Goal: Information Seeking & Learning: Learn about a topic

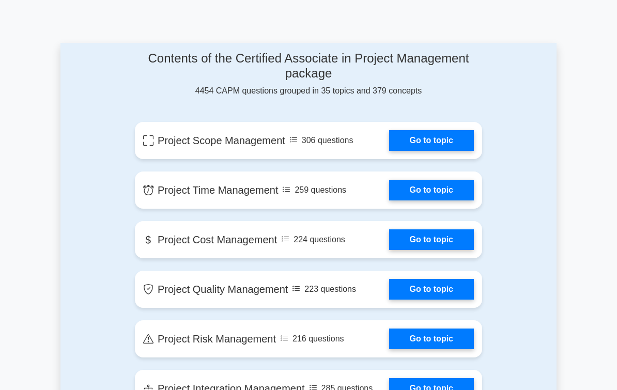
scroll to position [528, 0]
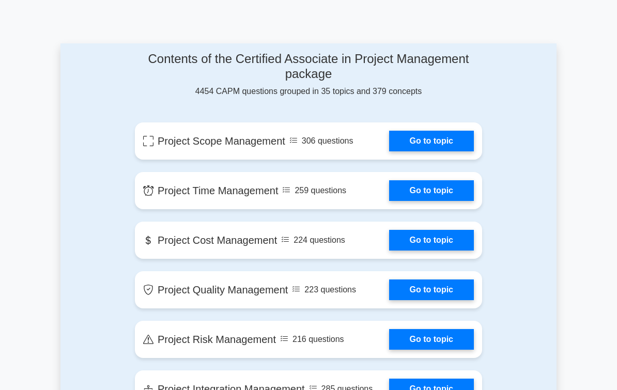
click at [443, 148] on link "Go to topic" at bounding box center [431, 141] width 85 height 21
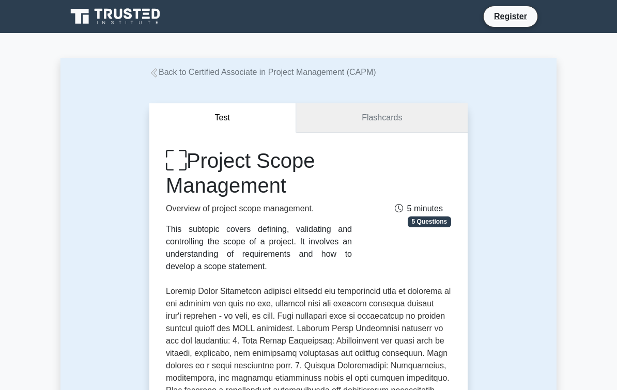
click at [445, 118] on link "Flashcards" at bounding box center [382, 117] width 172 height 29
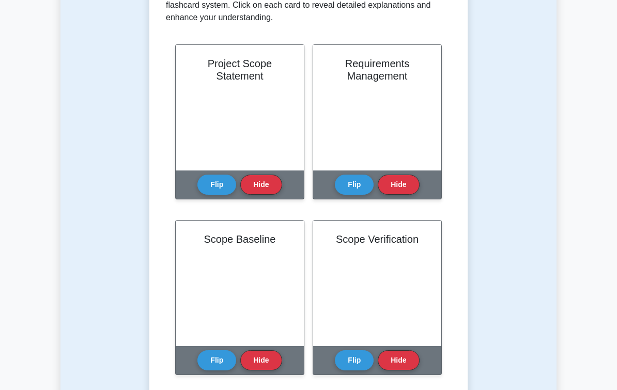
scroll to position [230, 0]
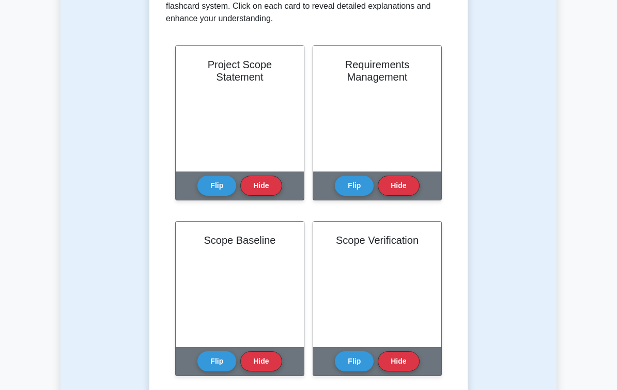
click at [264, 196] on button "Hide" at bounding box center [260, 186] width 41 height 20
click at [216, 196] on button "Flip" at bounding box center [216, 186] width 39 height 20
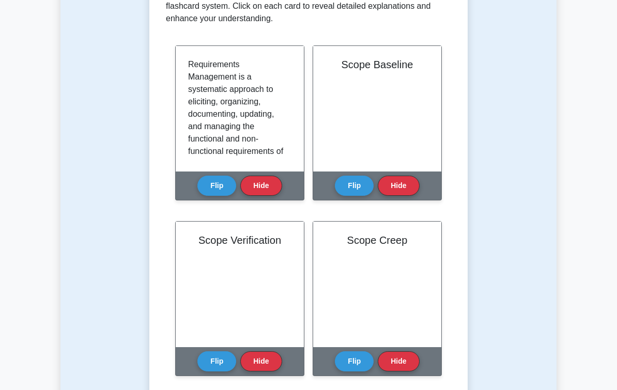
click at [220, 196] on button "Flip" at bounding box center [216, 186] width 39 height 20
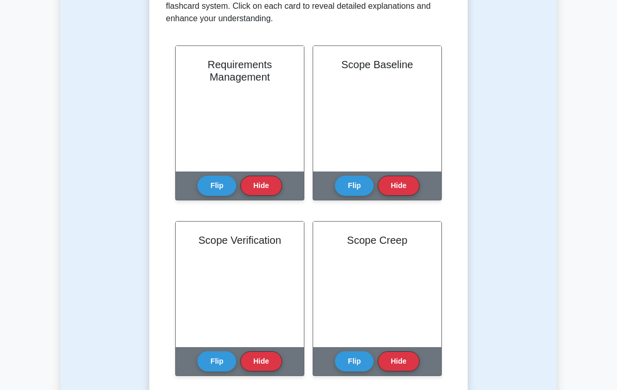
click at [218, 196] on button "Flip" at bounding box center [216, 186] width 39 height 20
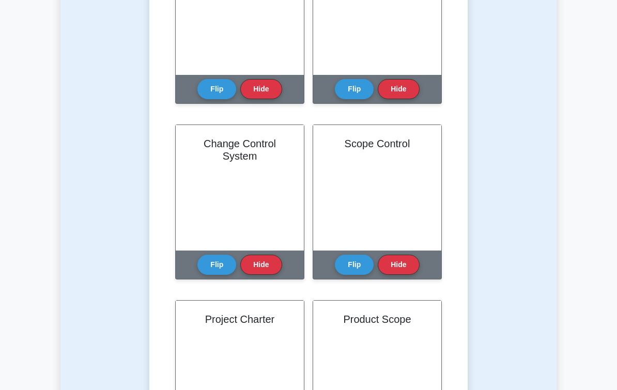
scroll to position [522, 0]
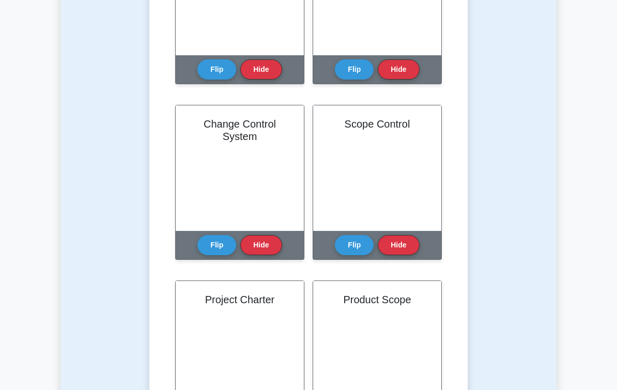
click at [216, 255] on button "Flip" at bounding box center [216, 245] width 39 height 20
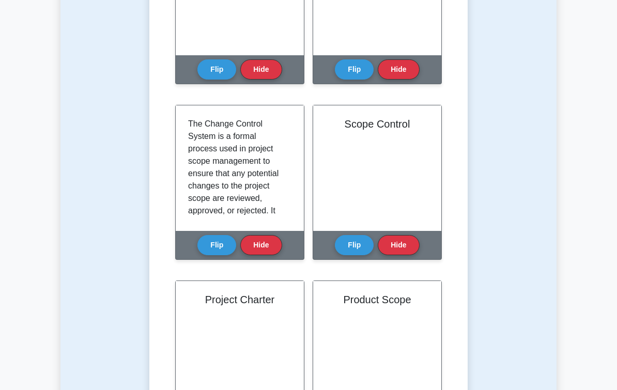
click at [356, 255] on button "Flip" at bounding box center [354, 245] width 39 height 20
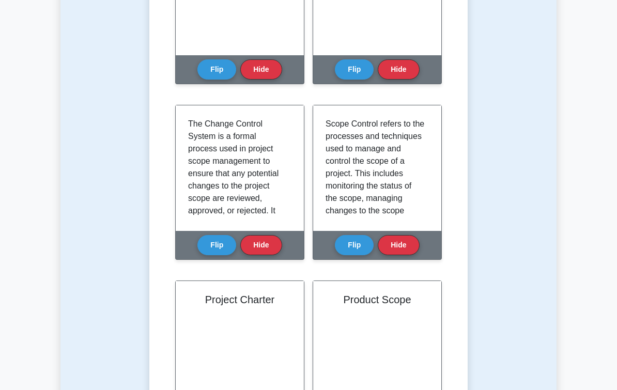
scroll to position [5, 0]
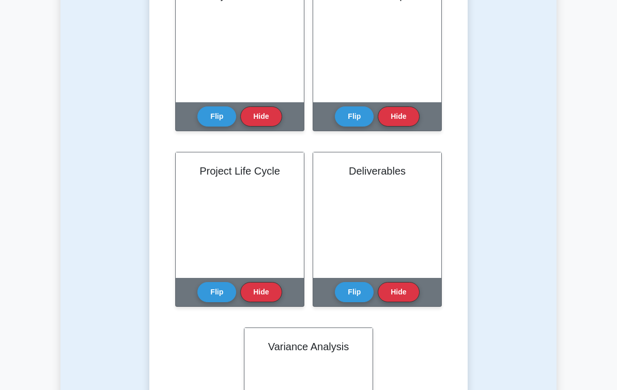
click at [362, 303] on button "Flip" at bounding box center [354, 293] width 39 height 20
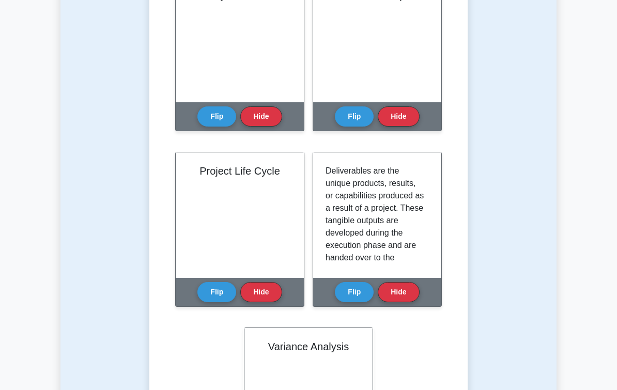
click at [210, 302] on button "Flip" at bounding box center [216, 292] width 39 height 20
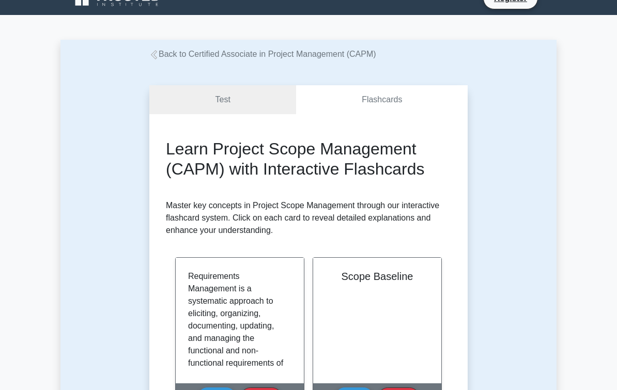
scroll to position [0, 0]
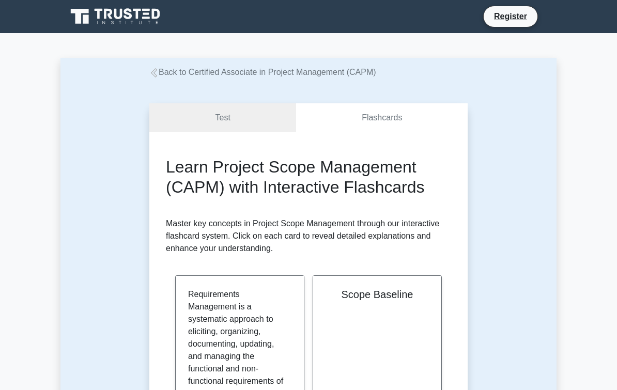
click at [258, 113] on link "Test" at bounding box center [222, 117] width 147 height 29
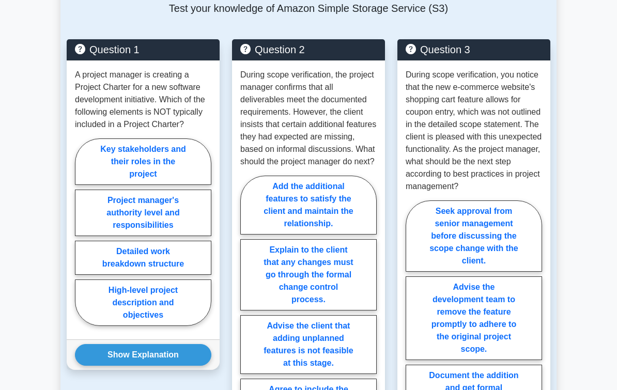
scroll to position [541, 0]
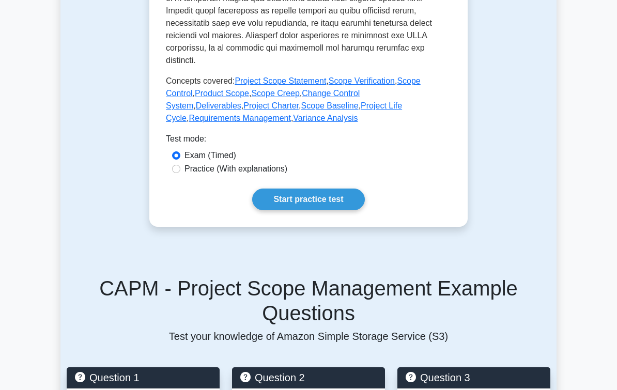
click at [333, 210] on link "Start practice test" at bounding box center [308, 200] width 112 height 22
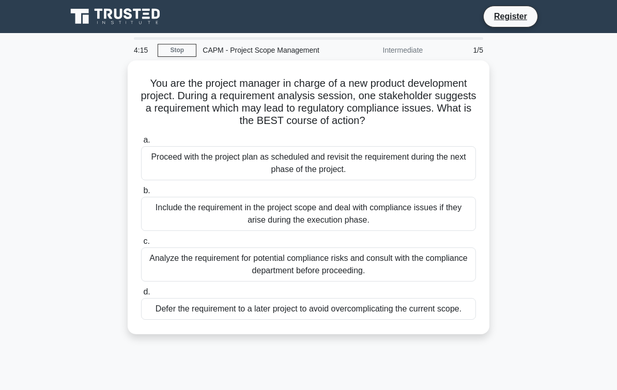
click at [299, 174] on div "Proceed with the project plan as scheduled and revisit the requirement during t…" at bounding box center [308, 163] width 335 height 34
click at [141, 144] on input "a. Proceed with the project plan as scheduled and revisit the requirement durin…" at bounding box center [141, 140] width 0 height 7
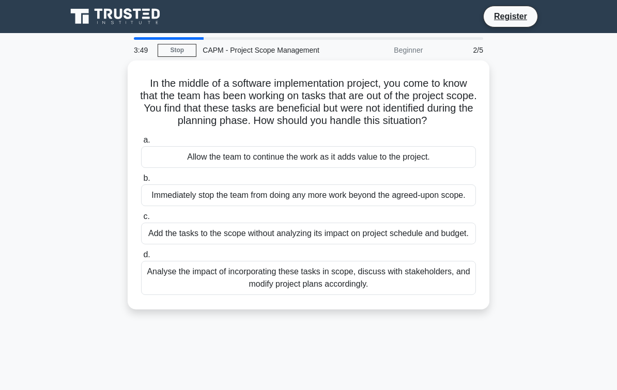
click at [340, 295] on div "Analyse the impact of incorporating these tasks in scope, discuss with stakehol…" at bounding box center [308, 278] width 335 height 34
click at [141, 258] on input "d. Analyse the impact of incorporating these tasks in scope, discuss with stake…" at bounding box center [141, 255] width 0 height 7
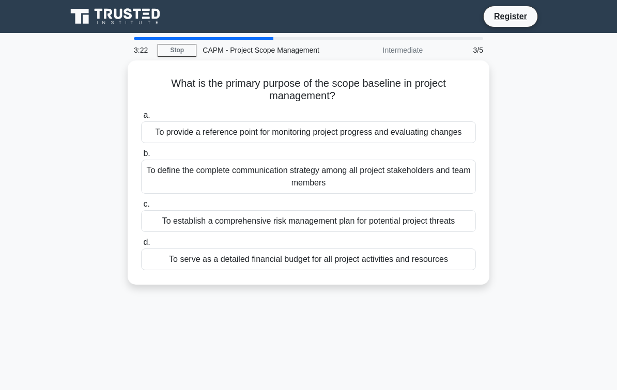
click at [207, 135] on div "To provide a reference point for monitoring project progress and evaluating cha…" at bounding box center [308, 132] width 335 height 22
click at [141, 119] on input "a. To provide a reference point for monitoring project progress and evaluating …" at bounding box center [141, 115] width 0 height 7
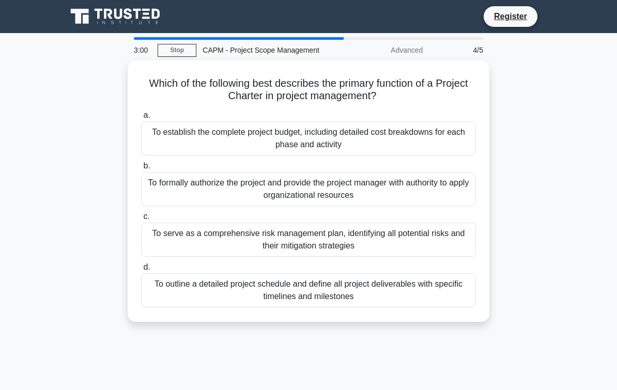
click at [322, 189] on div "To formally authorize the project and provide the project manager with authorit…" at bounding box center [308, 189] width 335 height 34
click at [141, 170] on input "b. To formally authorize the project and provide the project manager with autho…" at bounding box center [141, 166] width 0 height 7
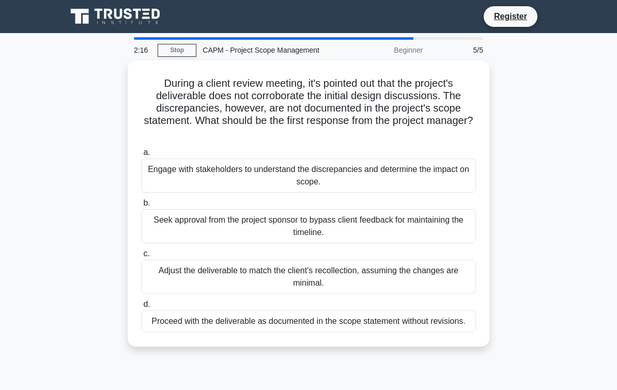
click at [250, 277] on div "Adjust the deliverable to match the client's recollection, assuming the changes…" at bounding box center [308, 277] width 335 height 34
click at [141, 257] on input "c. Adjust the deliverable to match the client's recollection, assuming the chan…" at bounding box center [141, 254] width 0 height 7
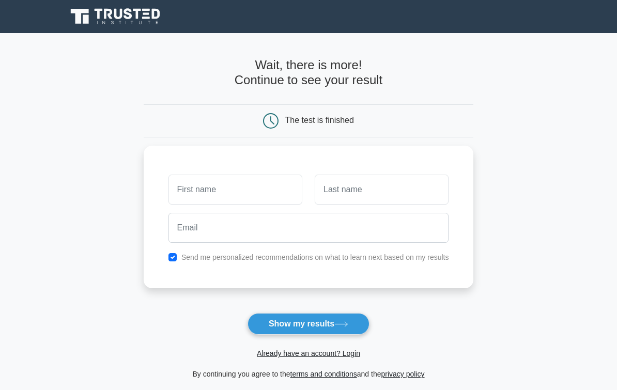
click at [266, 186] on input "text" at bounding box center [236, 190] width 134 height 30
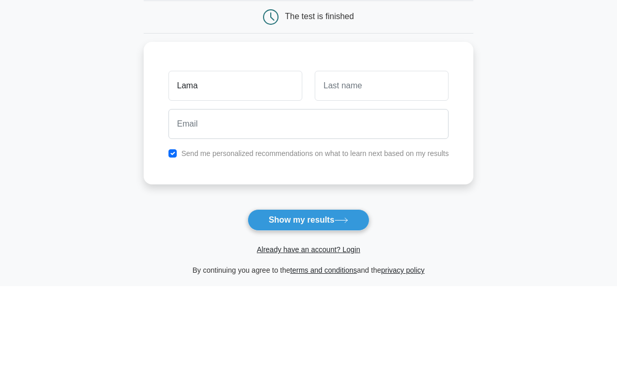
type input "Lama"
click at [377, 175] on input "text" at bounding box center [382, 190] width 134 height 30
type input "A"
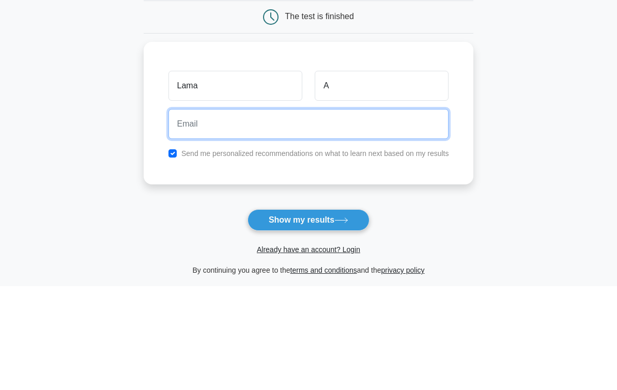
click at [361, 213] on input "email" at bounding box center [309, 228] width 281 height 30
click at [308, 313] on button "Show my results" at bounding box center [309, 324] width 122 height 22
type input "lmooosh99@hotmail.com"
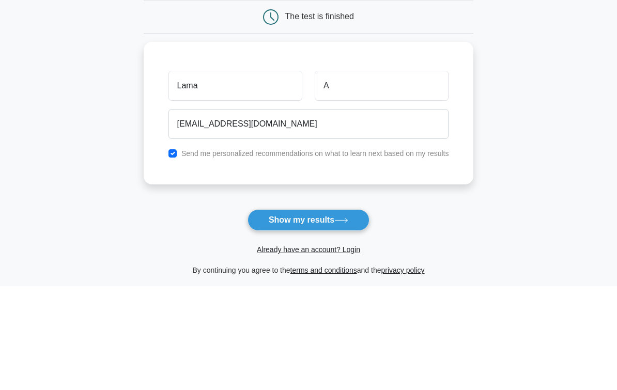
click at [541, 123] on main "Wait, there is more! Continue to see your result The test is finished Lama A" at bounding box center [308, 219] width 617 height 372
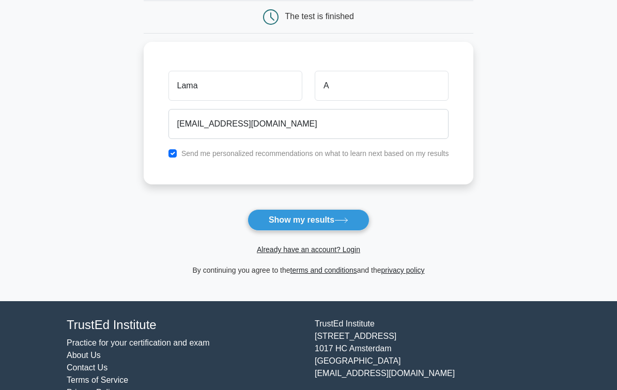
click at [169, 155] on input "checkbox" at bounding box center [173, 153] width 8 height 8
checkbox input "false"
click at [315, 221] on button "Show my results" at bounding box center [309, 220] width 122 height 22
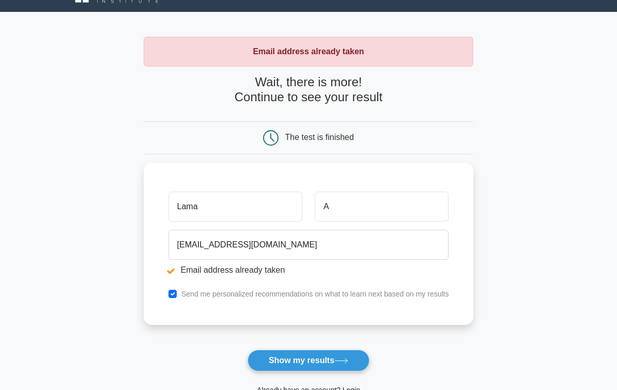
scroll to position [166, 0]
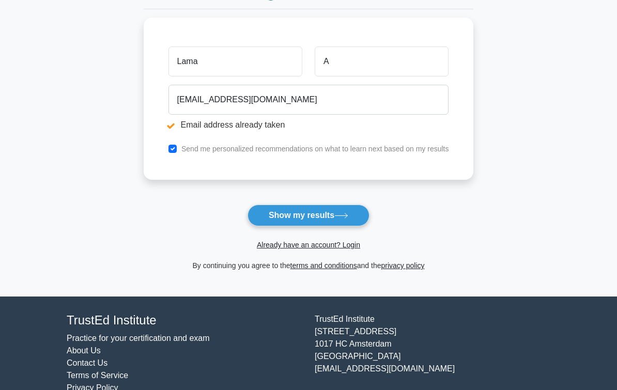
click at [349, 246] on link "Already have an account? Login" at bounding box center [308, 245] width 103 height 8
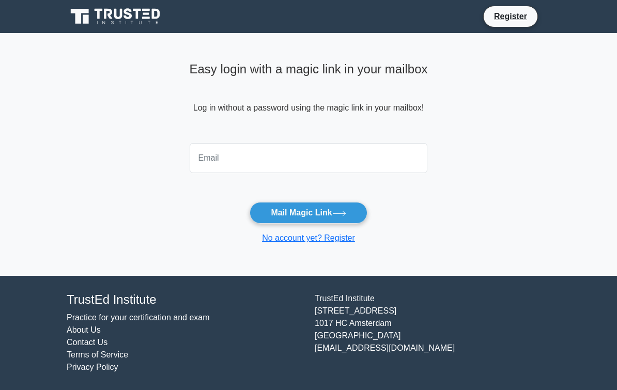
click at [314, 159] on input "email" at bounding box center [309, 158] width 238 height 30
type input "[EMAIL_ADDRESS][DOMAIN_NAME]"
click at [548, 143] on main "Easy login with a magic link in your mailbox Log in without a password using th…" at bounding box center [308, 154] width 617 height 243
click at [360, 208] on button "Mail Magic Link" at bounding box center [308, 213] width 117 height 22
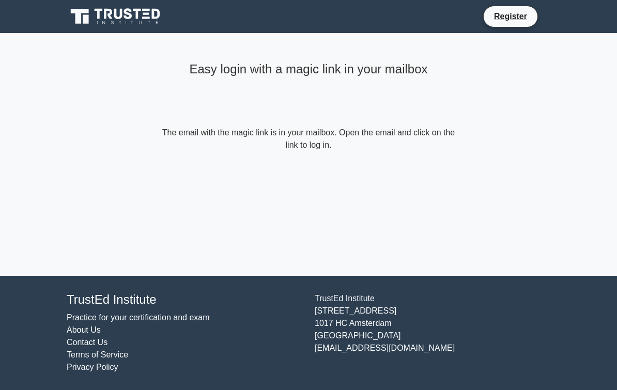
click at [522, 16] on link "Register" at bounding box center [510, 16] width 45 height 13
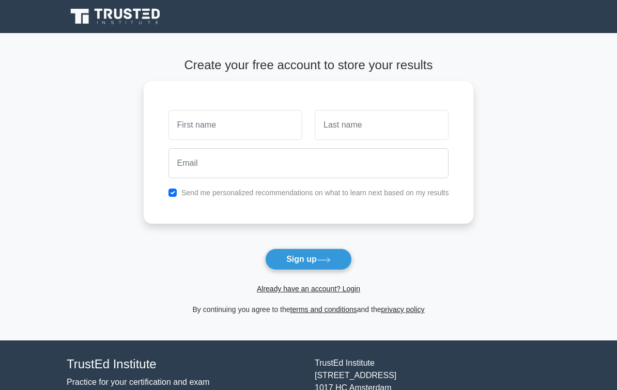
click at [359, 292] on link "Already have an account? Login" at bounding box center [308, 289] width 103 height 8
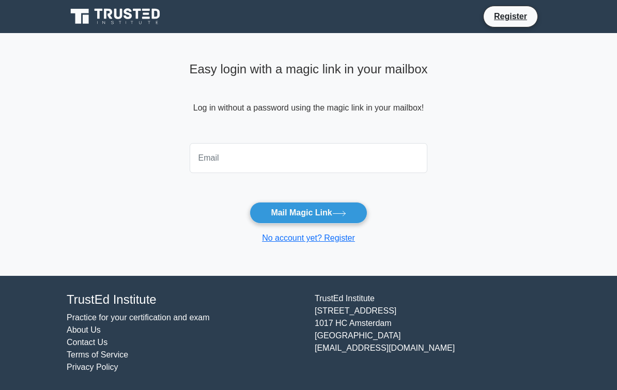
click at [351, 210] on button "Mail Magic Link" at bounding box center [308, 213] width 117 height 22
click at [532, 116] on main "Easy login with a magic link in your mailbox Log in without a password using th…" at bounding box center [308, 154] width 617 height 243
click at [374, 150] on input "email" at bounding box center [309, 158] width 238 height 30
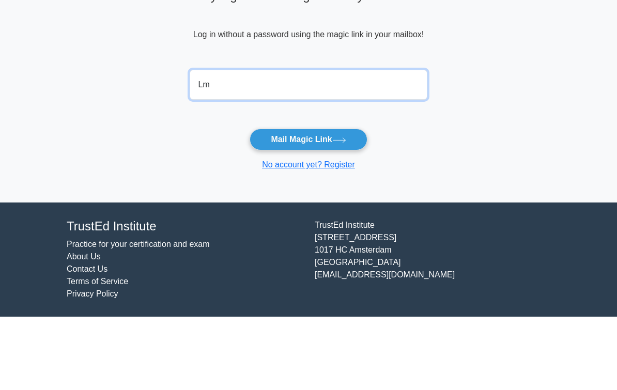
type input "Lm"
click at [564, 112] on main "Easy login with a magic link in your mailbox Log in without a password using th…" at bounding box center [308, 154] width 617 height 243
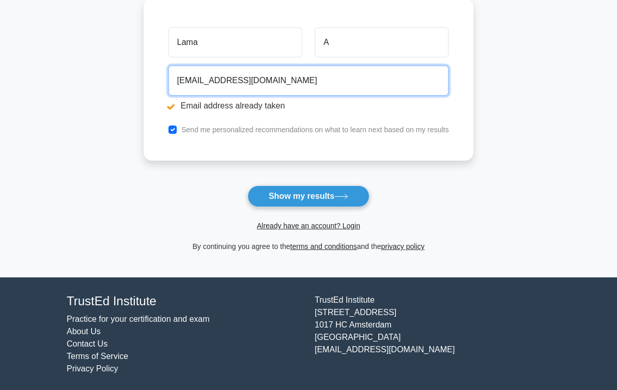
click at [335, 86] on input "[EMAIL_ADDRESS][DOMAIN_NAME]" at bounding box center [309, 81] width 281 height 30
type input "[EMAIL_ADDRESS][DOMAIN_NAME]"
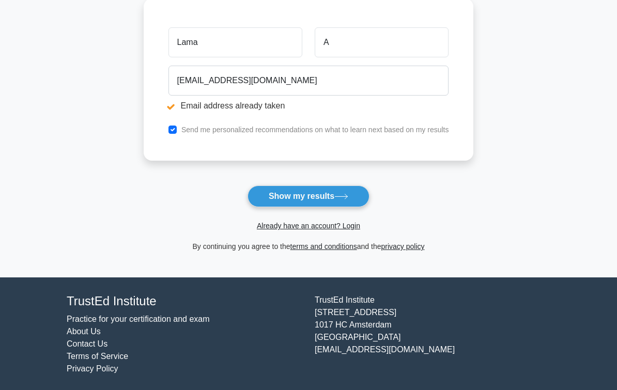
click at [551, 88] on main "Email address already taken Wait, there is more! Continue to see your result Th…" at bounding box center [308, 62] width 617 height 430
click at [349, 191] on button "Show my results" at bounding box center [309, 197] width 122 height 22
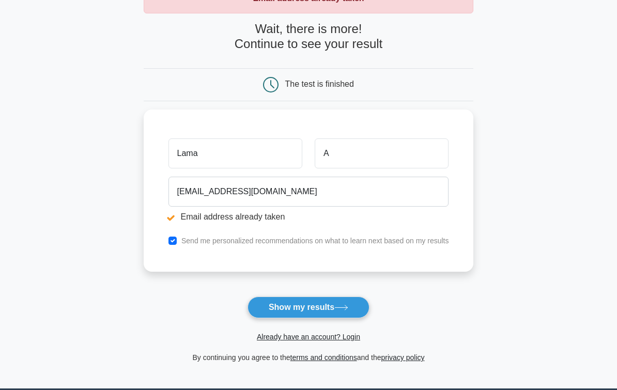
scroll to position [74, 0]
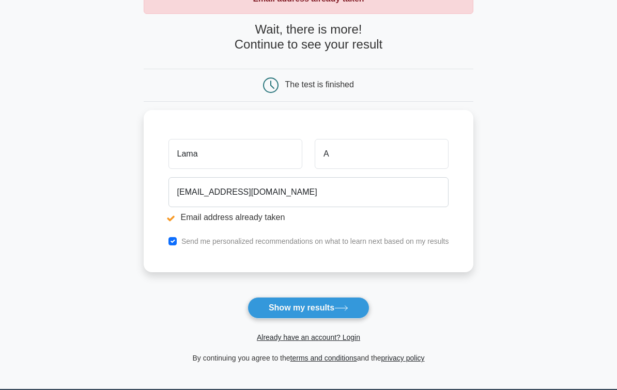
click at [360, 339] on link "Already have an account? Login" at bounding box center [308, 337] width 103 height 8
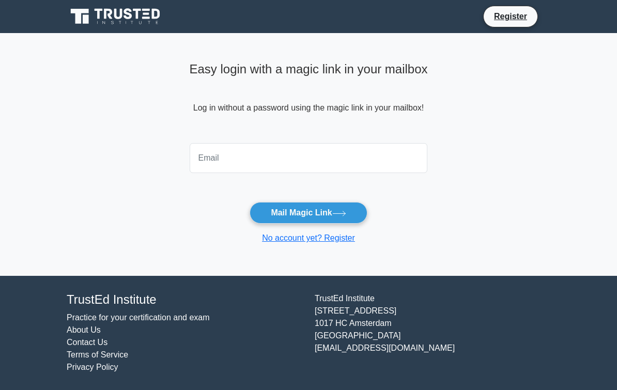
click at [377, 148] on input "email" at bounding box center [309, 158] width 238 height 30
type input "Lmooosh99@hotmail.com"
click at [550, 128] on main "Easy login with a magic link in your mailbox Log in without a password using th…" at bounding box center [308, 154] width 617 height 243
click at [343, 216] on icon at bounding box center [339, 214] width 14 height 6
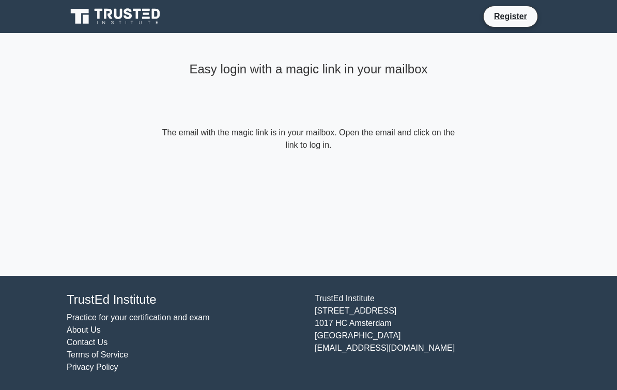
click at [321, 146] on form "The email with the magic link is in your mailbox. Open the email and click on t…" at bounding box center [309, 139] width 298 height 25
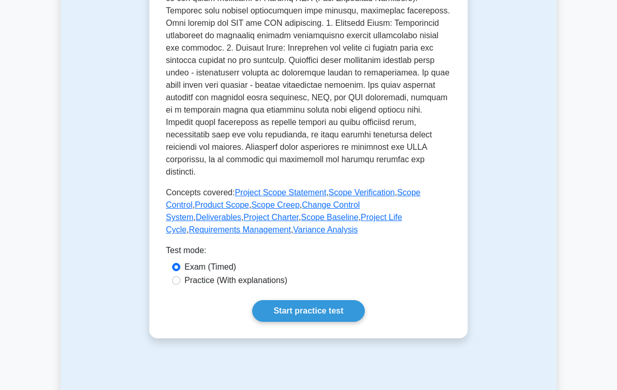
click at [179, 285] on input "Practice (With explanations)" at bounding box center [176, 281] width 8 height 8
radio input "true"
click at [331, 322] on link "Start practice test" at bounding box center [308, 311] width 112 height 22
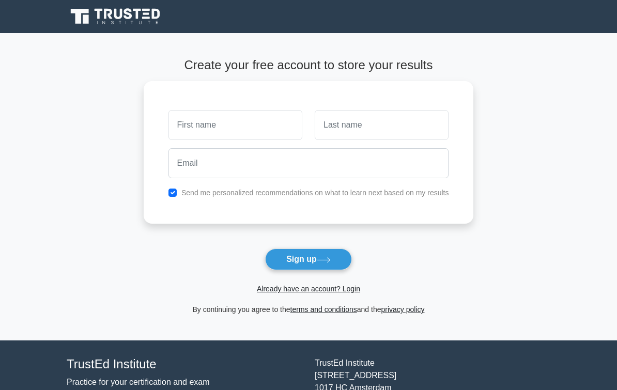
click at [360, 287] on link "Already have an account? Login" at bounding box center [308, 289] width 103 height 8
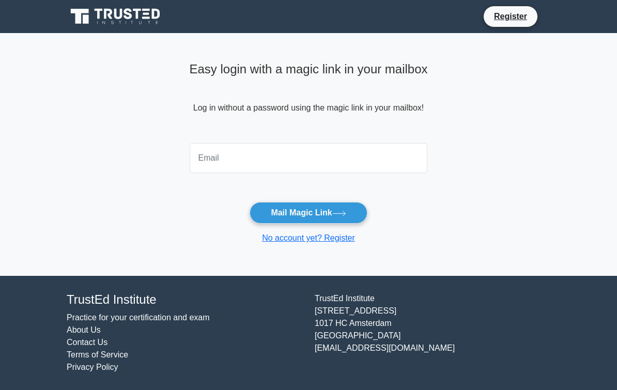
click at [392, 156] on input "email" at bounding box center [309, 158] width 238 height 30
type input "l"
type input "Lmooosh99@hotmail.com"
click at [550, 131] on main "Easy login with a magic link in your mailbox Log in without a password using th…" at bounding box center [308, 154] width 617 height 243
click at [351, 215] on button "Mail Magic Link" at bounding box center [308, 213] width 117 height 22
